Goal: Transaction & Acquisition: Subscribe to service/newsletter

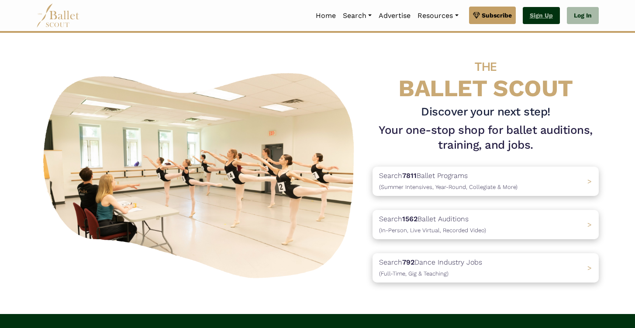
click at [538, 18] on link "Sign Up" at bounding box center [541, 15] width 37 height 17
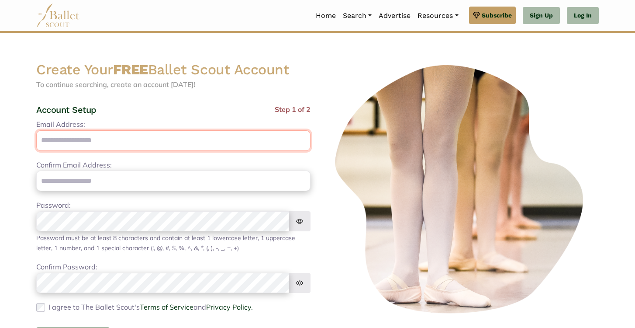
click at [97, 142] on input "Email Address:" at bounding box center [173, 140] width 274 height 21
type input "**********"
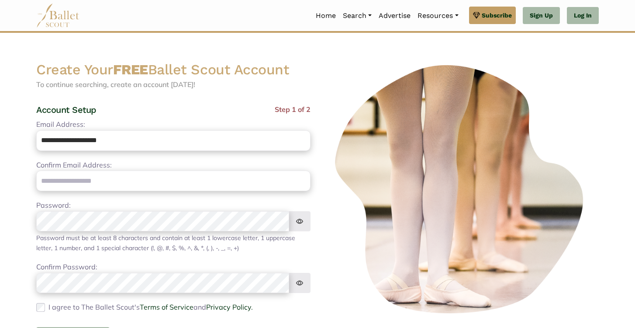
type input "**********"
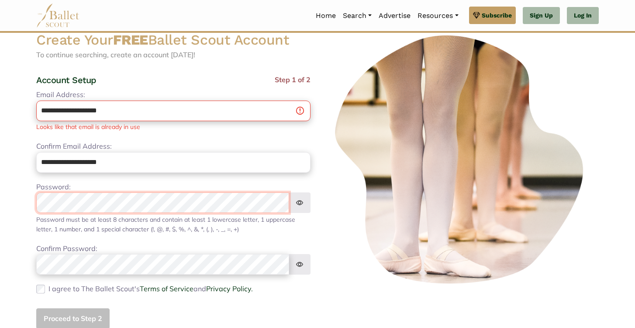
scroll to position [33, 0]
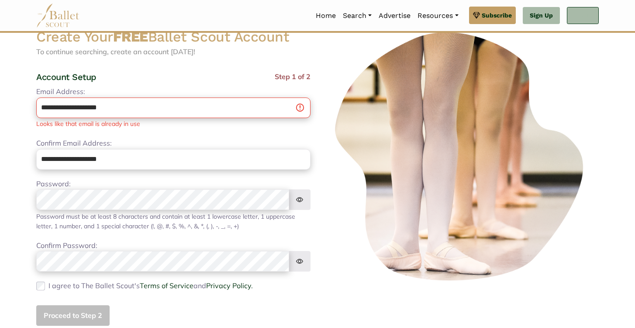
click at [578, 13] on link "Log In" at bounding box center [583, 15] width 32 height 17
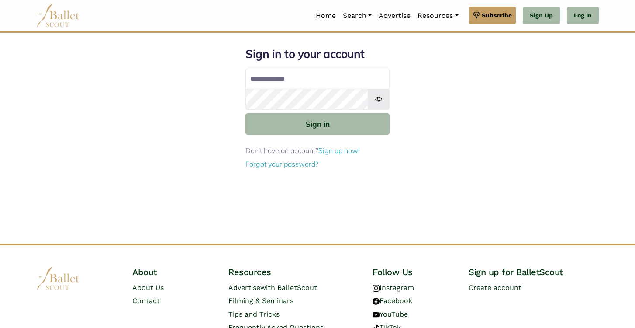
click at [281, 75] on input "Email address" at bounding box center [317, 79] width 144 height 21
type input "**********"
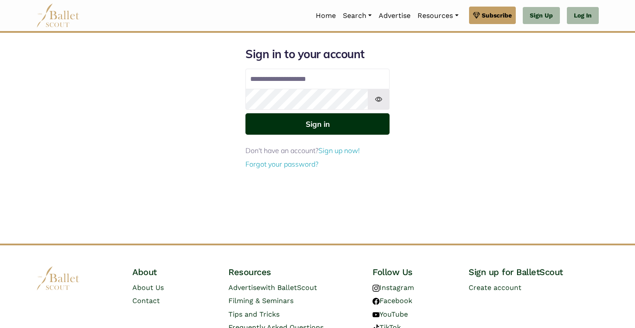
click at [299, 128] on button "Sign in" at bounding box center [317, 123] width 144 height 21
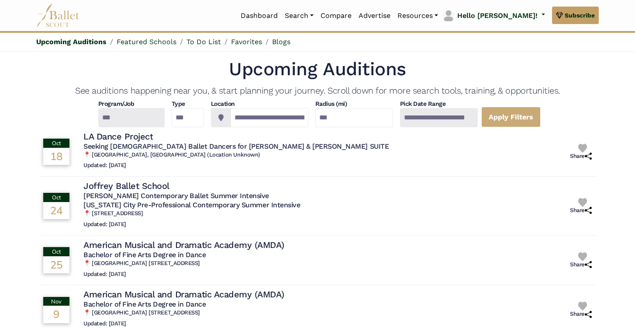
click at [476, 115] on div at bounding box center [439, 117] width 78 height 19
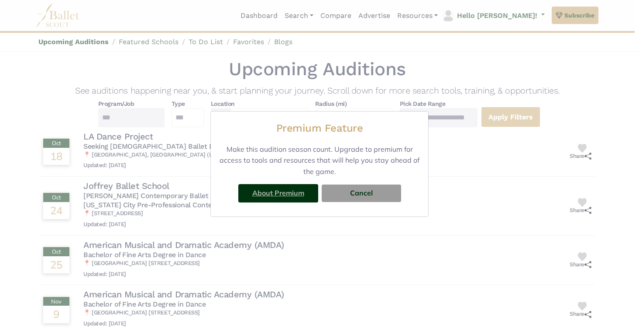
click at [287, 195] on link "About Premium" at bounding box center [278, 192] width 52 height 9
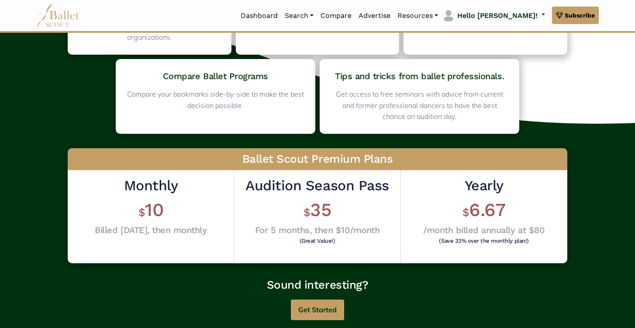
scroll to position [163, 0]
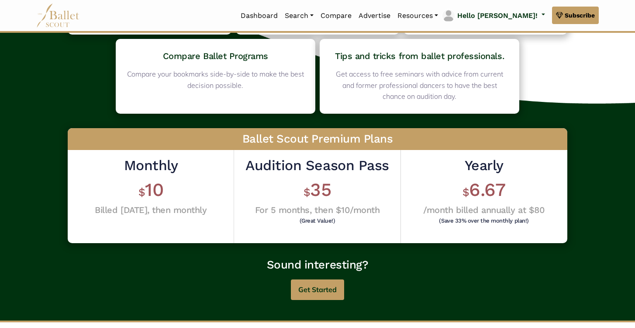
click at [185, 219] on div "Monthly $ 10 Billed today, then monthly" at bounding box center [151, 196] width 166 height 93
click at [316, 283] on button "Get Started" at bounding box center [317, 289] width 53 height 21
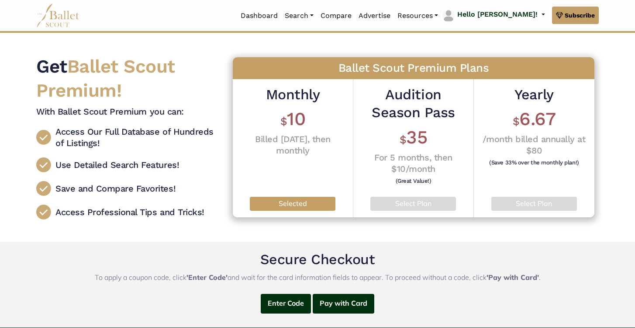
click at [287, 204] on p "Selected" at bounding box center [293, 203] width 72 height 11
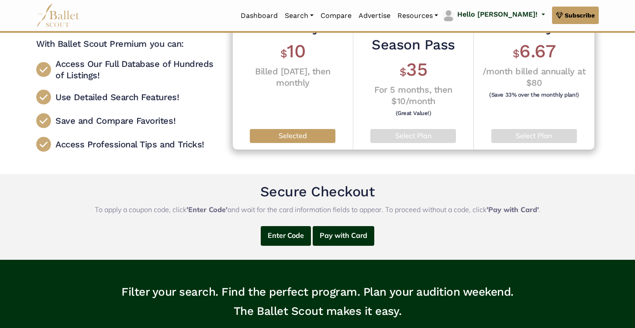
scroll to position [79, 0]
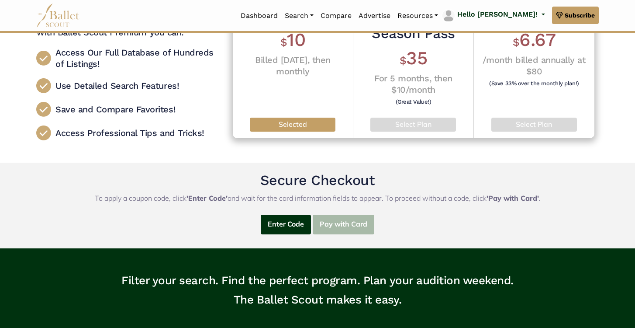
click at [331, 220] on button "Pay with Card" at bounding box center [344, 224] width 62 height 20
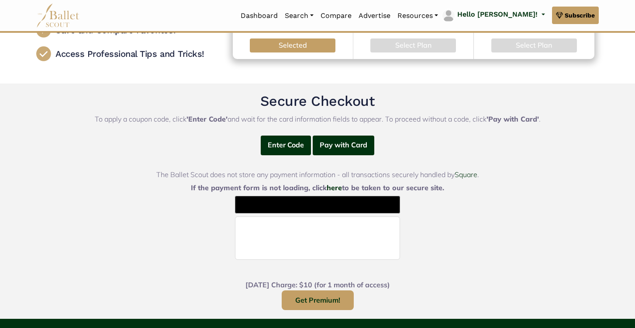
scroll to position [185, 0]
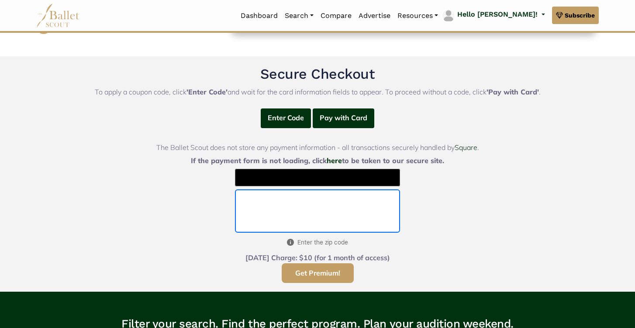
click at [321, 273] on button "Get Premium!" at bounding box center [318, 273] width 72 height 20
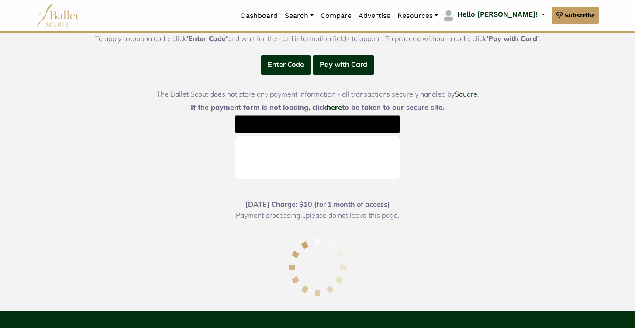
scroll to position [239, 0]
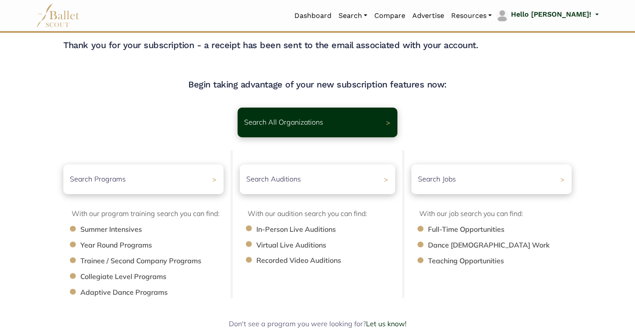
scroll to position [8, 0]
click at [137, 181] on div "Search Programs >" at bounding box center [143, 178] width 168 height 31
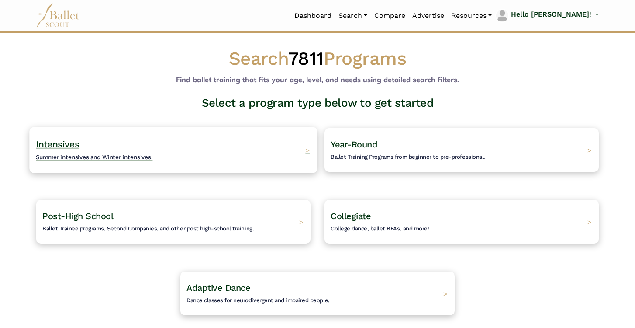
click at [127, 152] on h4 "Intensives Summer intensives and Winter intensives." at bounding box center [94, 150] width 117 height 24
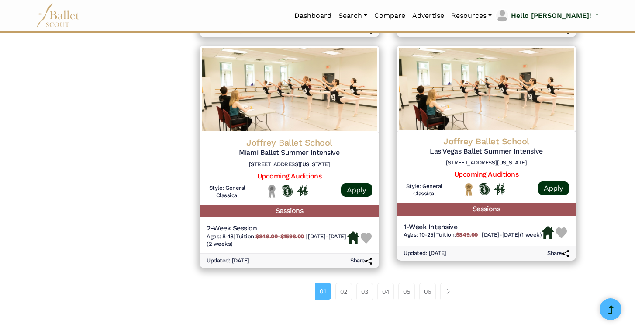
scroll to position [1121, 0]
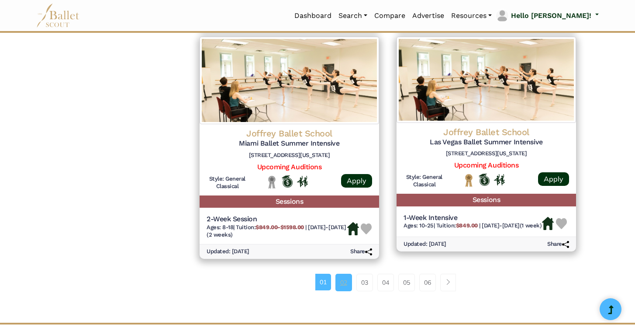
click at [343, 278] on link "02" at bounding box center [343, 281] width 17 height 17
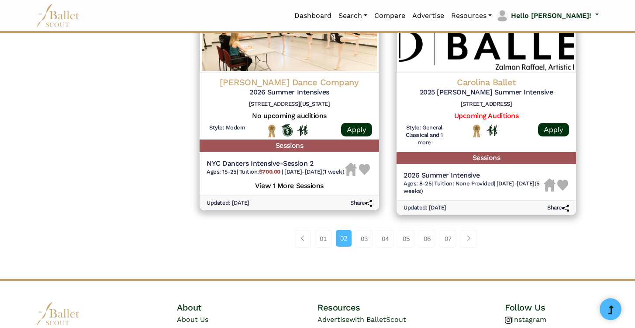
scroll to position [1203, 0]
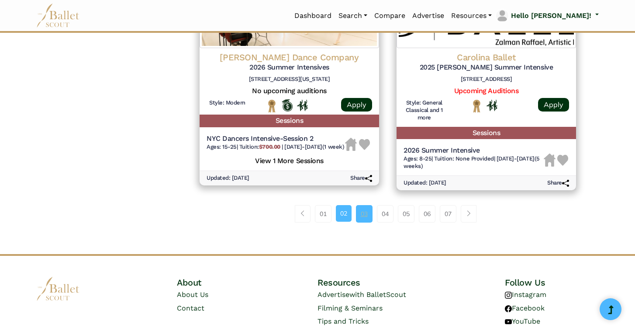
click at [366, 222] on link "03" at bounding box center [364, 213] width 17 height 17
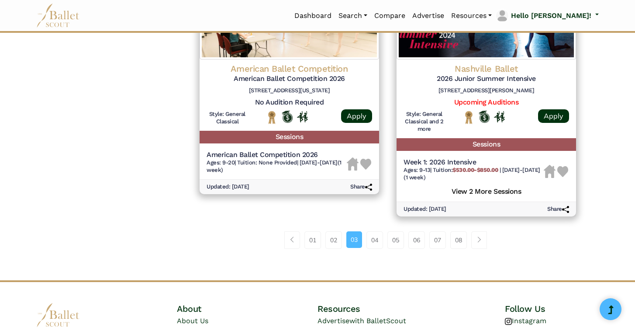
scroll to position [1177, 0]
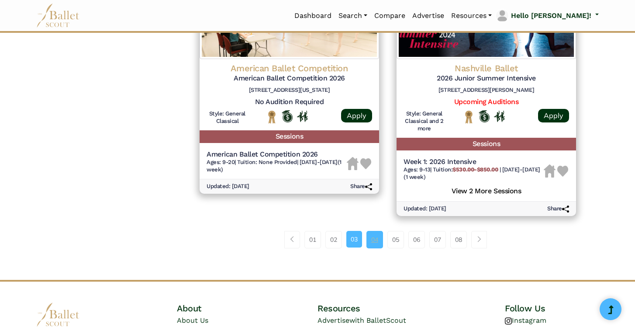
click at [370, 245] on link "04" at bounding box center [374, 239] width 17 height 17
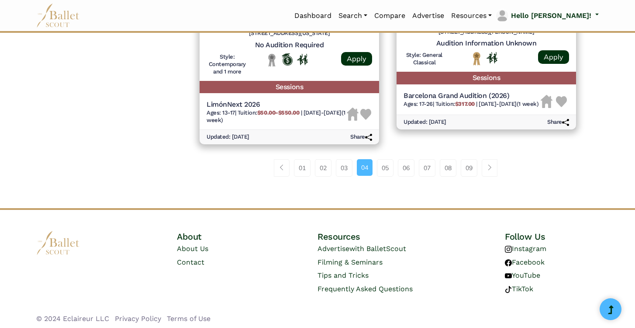
scroll to position [1243, 0]
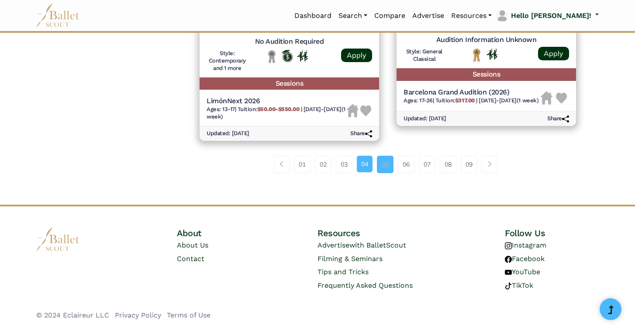
click at [387, 165] on link "05" at bounding box center [385, 163] width 17 height 17
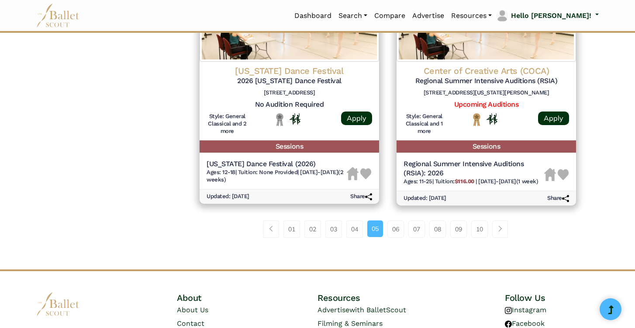
scroll to position [1198, 0]
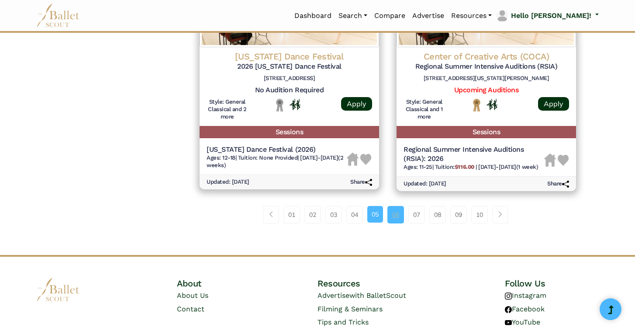
click at [396, 217] on link "06" at bounding box center [395, 214] width 17 height 17
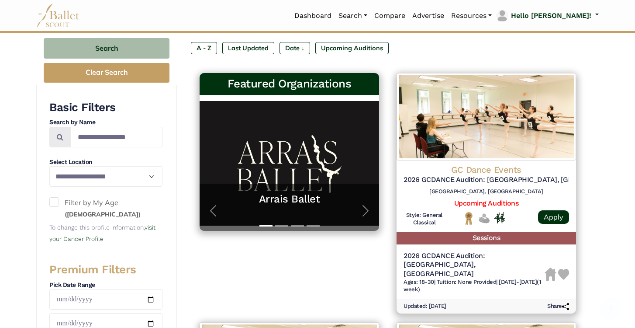
scroll to position [183, 0]
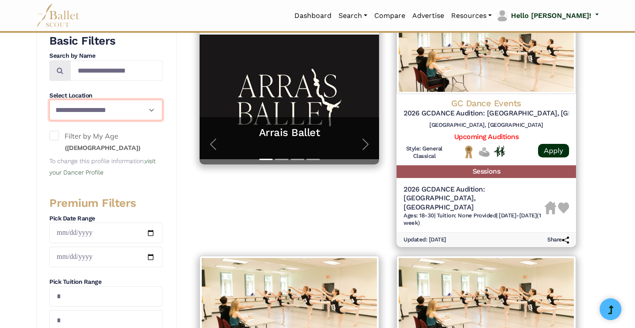
click at [146, 110] on select "**********" at bounding box center [105, 110] width 113 height 21
select select "**"
click at [49, 100] on select "**********" at bounding box center [105, 110] width 113 height 21
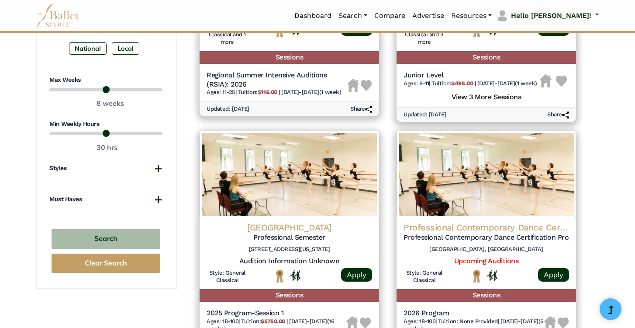
scroll to position [562, 0]
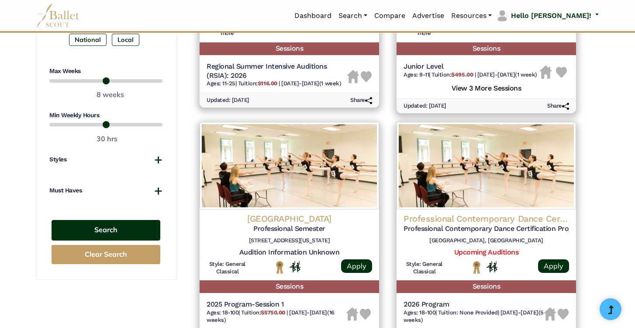
click at [103, 229] on button "Search" at bounding box center [106, 230] width 109 height 21
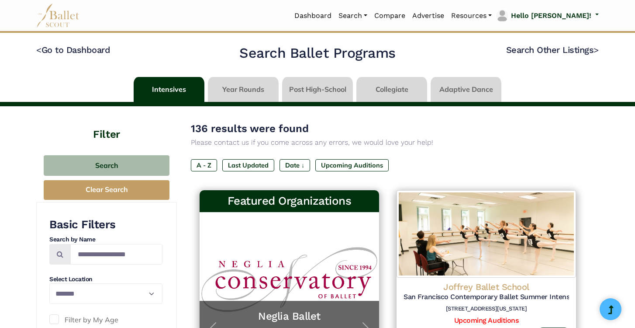
select select "**"
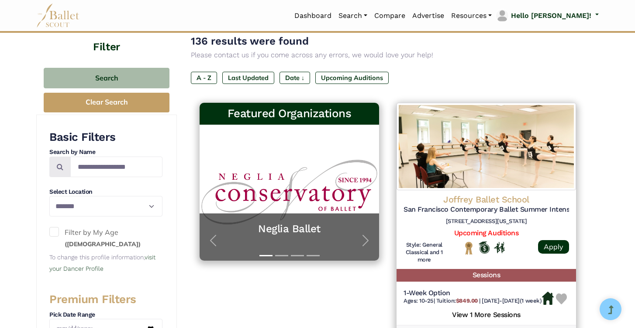
scroll to position [52, 0]
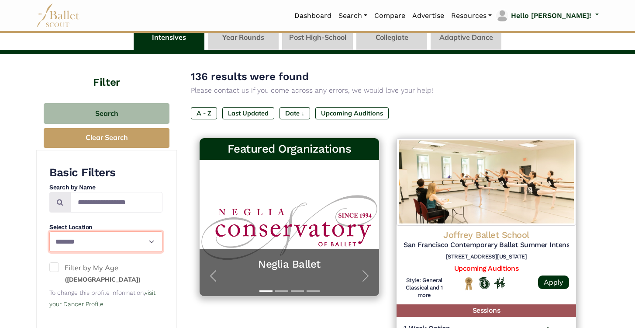
click at [148, 242] on select "**********" at bounding box center [105, 241] width 113 height 21
select select
click at [49, 231] on select "**********" at bounding box center [105, 241] width 113 height 21
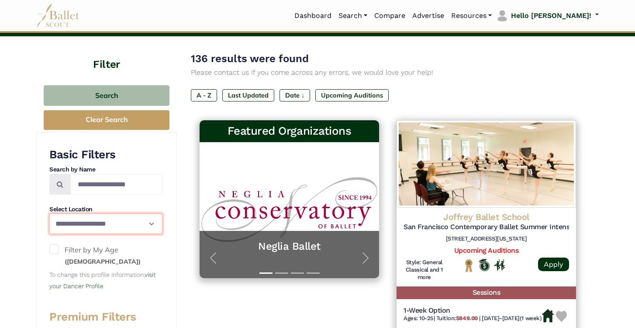
scroll to position [0, 0]
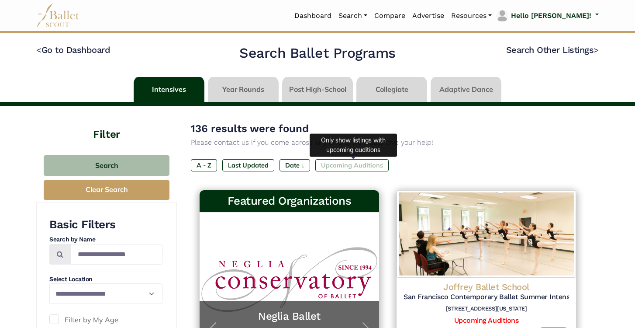
click at [343, 167] on label "Upcoming Auditions" at bounding box center [351, 165] width 73 height 12
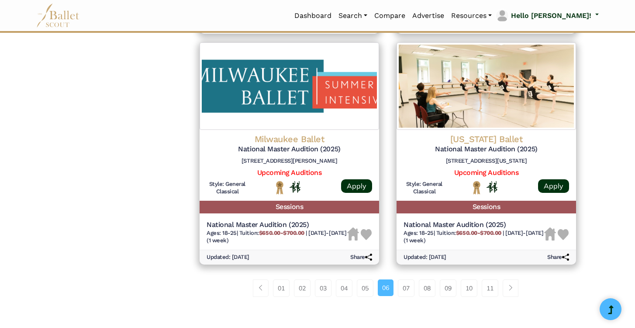
scroll to position [1154, 0]
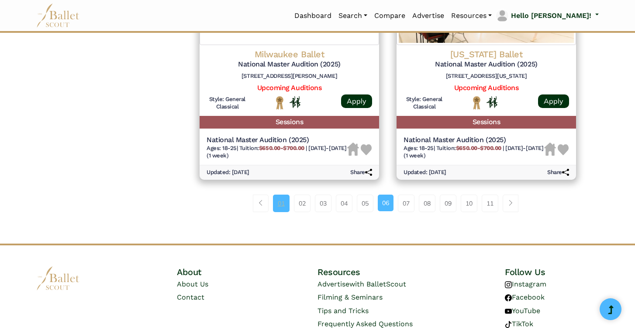
click at [282, 202] on link "01" at bounding box center [281, 202] width 17 height 17
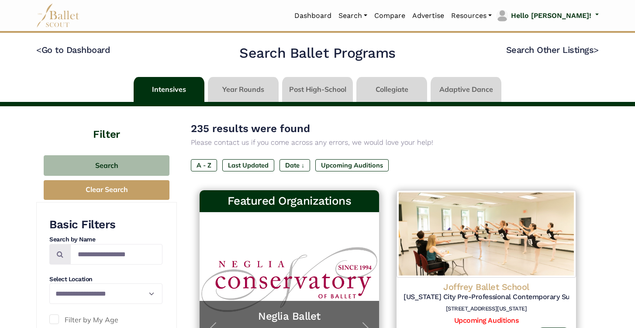
click at [94, 45] on h4 "< Go to Dashboard" at bounding box center [129, 55] width 186 height 22
click at [82, 48] on link "< Go to Dashboard" at bounding box center [73, 50] width 74 height 10
click at [63, 12] on img at bounding box center [58, 15] width 44 height 24
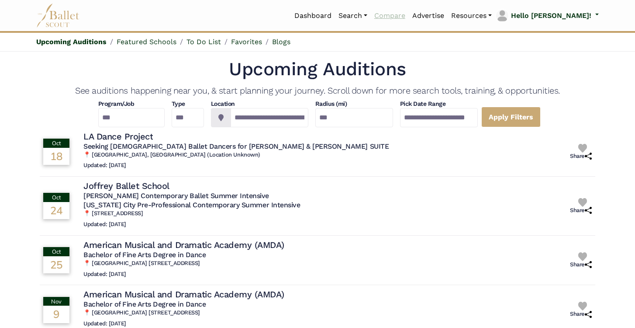
click at [409, 16] on link "Compare" at bounding box center [390, 16] width 38 height 18
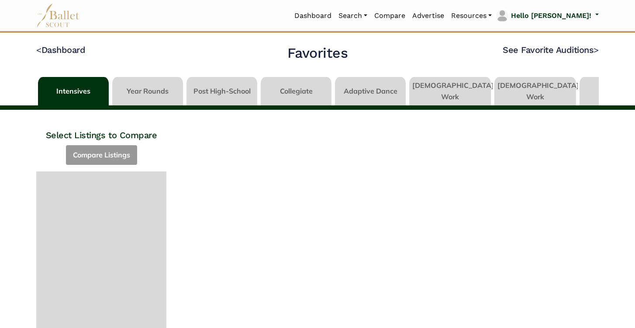
click at [73, 14] on img at bounding box center [58, 15] width 44 height 24
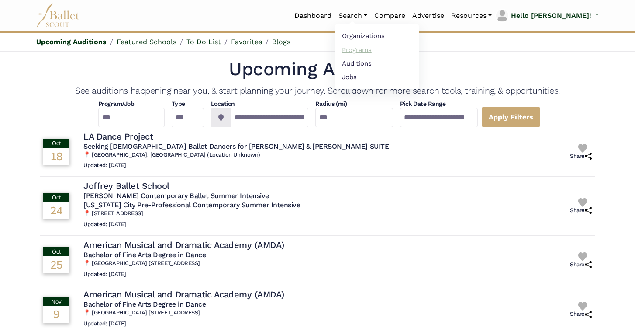
click at [385, 47] on link "Programs" at bounding box center [377, 50] width 84 height 14
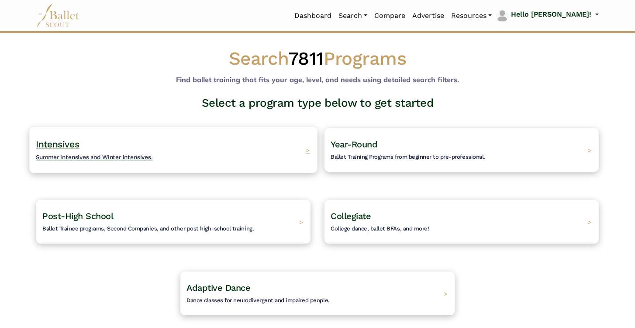
click at [197, 141] on div "Intensives Summer intensives and Winter intensives. >" at bounding box center [173, 150] width 288 height 46
